Goal: Transaction & Acquisition: Subscribe to service/newsletter

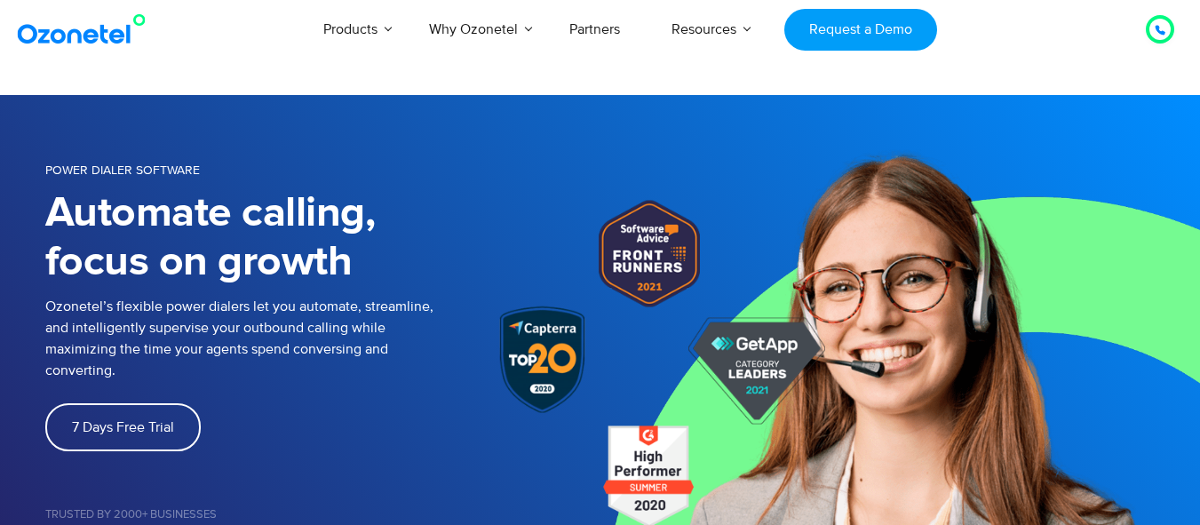
click at [1148, 27] on div at bounding box center [1160, 29] width 28 height 28
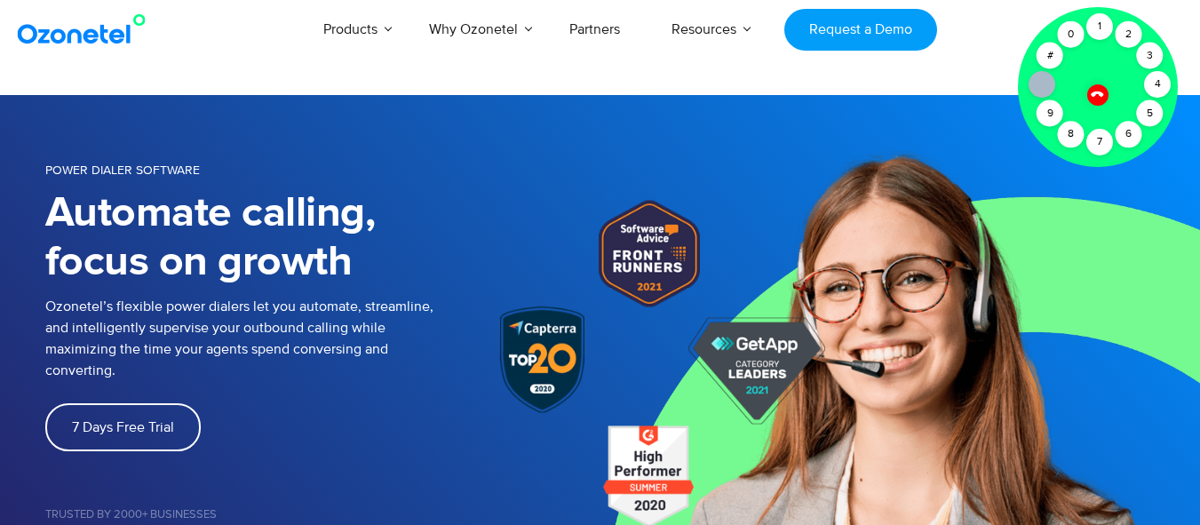
click at [1099, 97] on icon at bounding box center [1097, 93] width 15 height 15
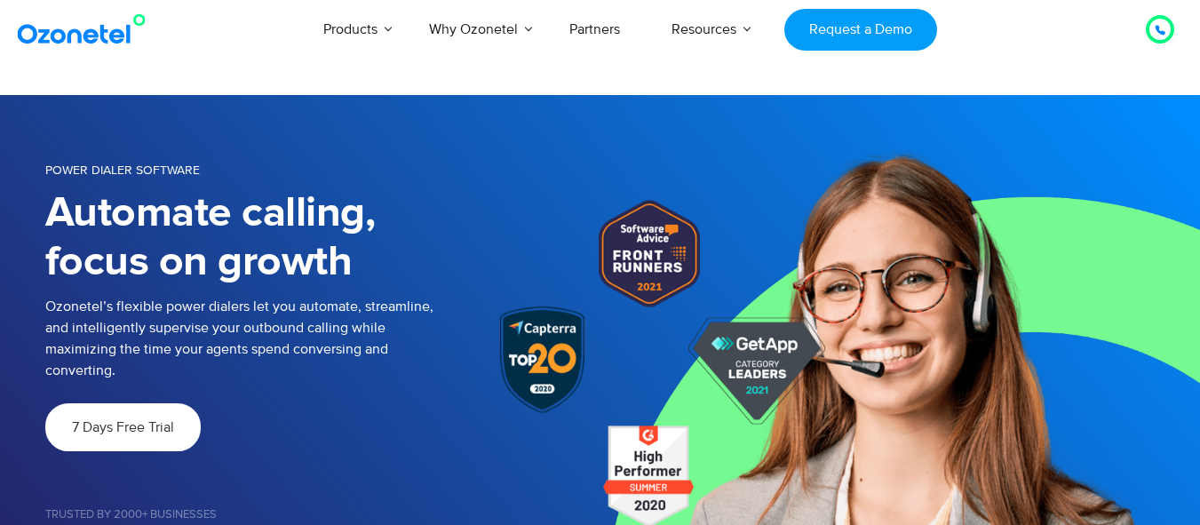
click at [168, 403] on link "7 Days Free Trial" at bounding box center [122, 427] width 155 height 48
